Goal: Find specific page/section: Find specific page/section

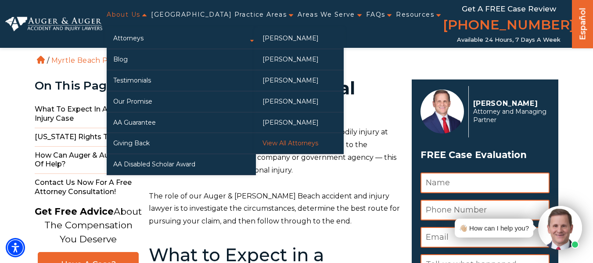
click at [299, 139] on link "View All Attorneys" at bounding box center [300, 143] width 88 height 21
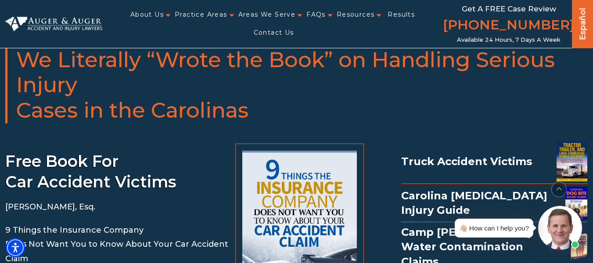
scroll to position [1423, 0]
